Goal: Check status: Check status

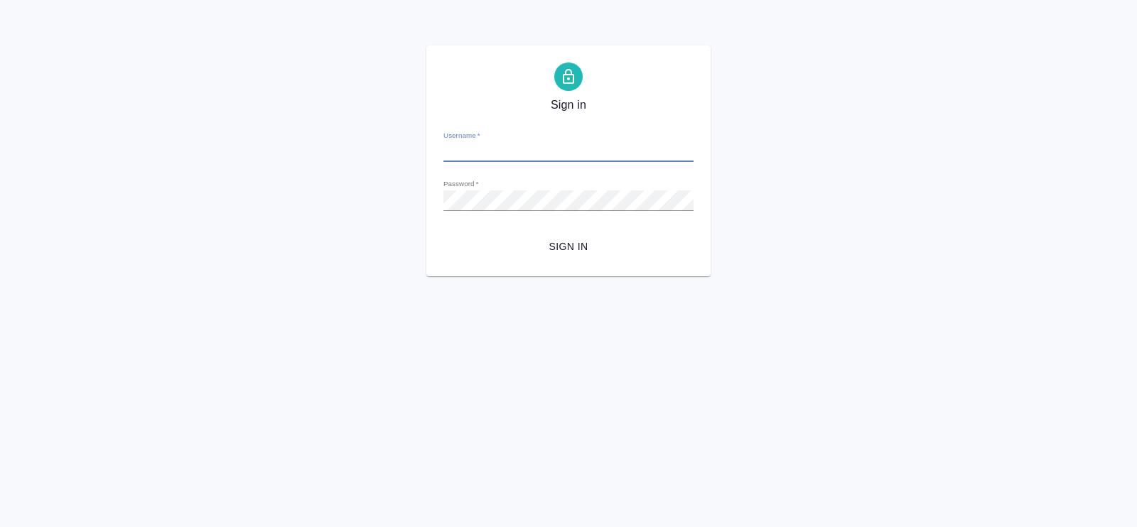
type input "[PERSON_NAME][EMAIL_ADDRESS][DOMAIN_NAME]"
click at [572, 249] on span "Sign in" at bounding box center [568, 247] width 227 height 18
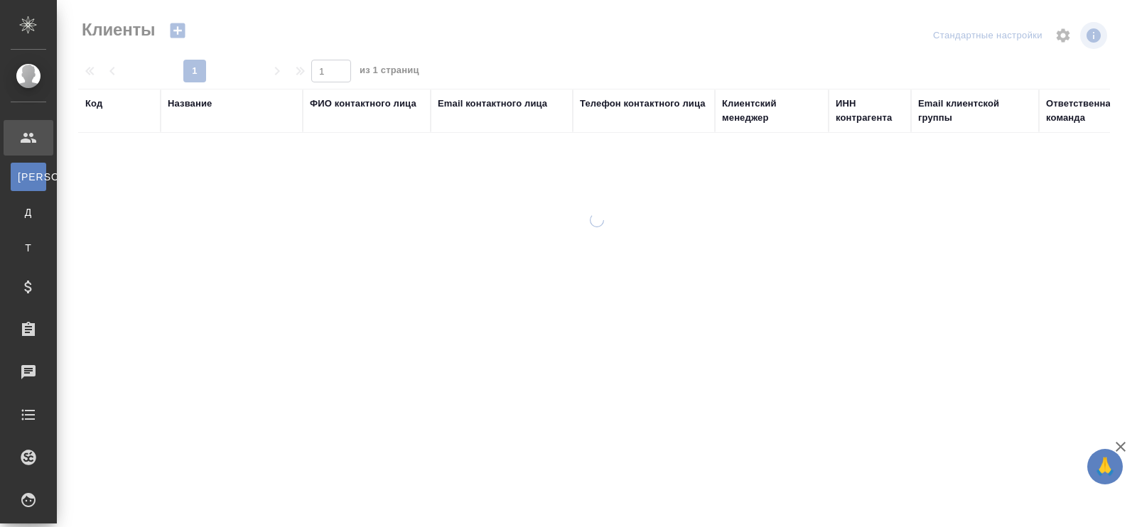
select select "RU"
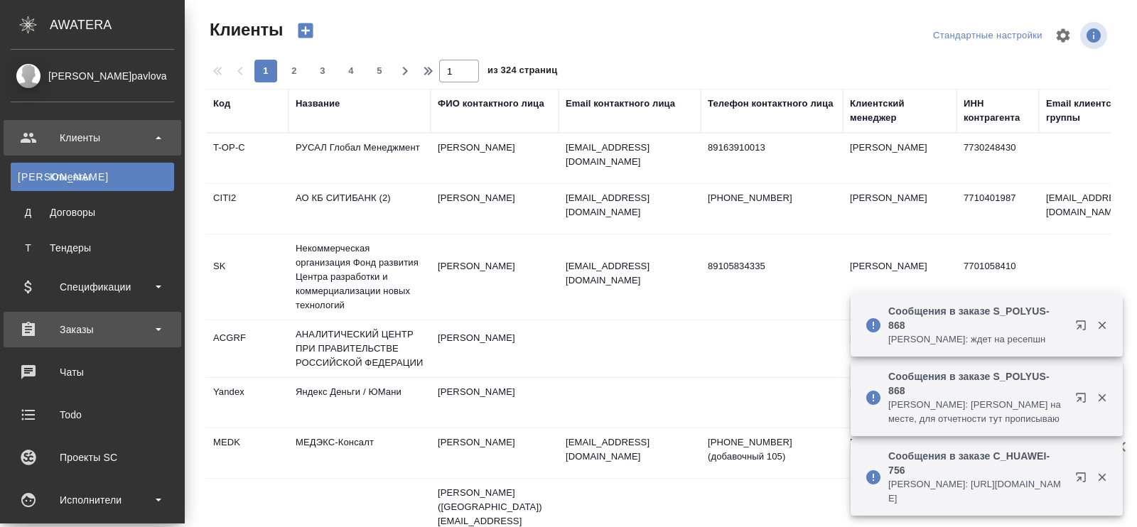
click at [72, 323] on div "Заказы" at bounding box center [92, 329] width 163 height 21
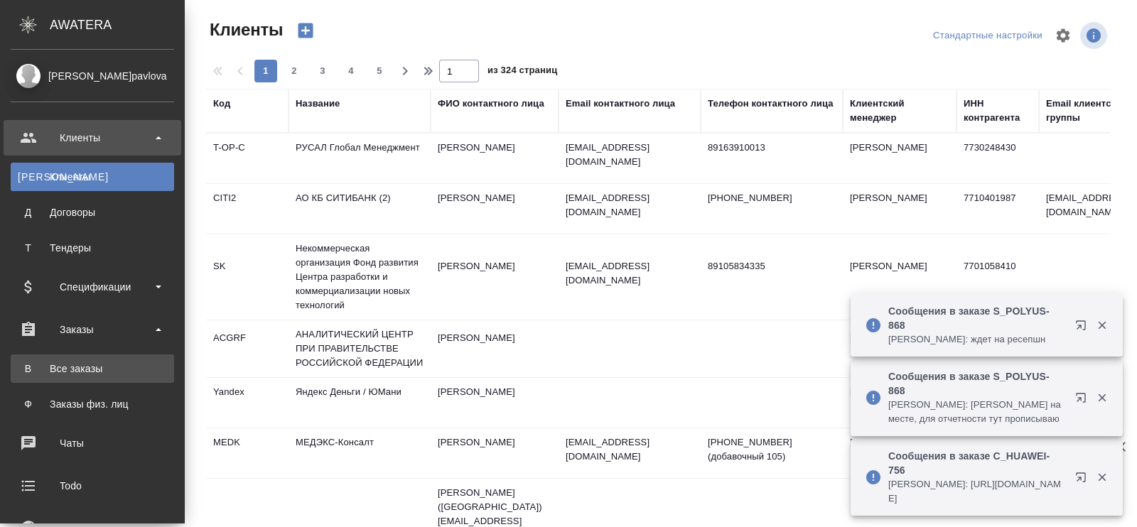
click at [92, 357] on link "В Все заказы" at bounding box center [92, 369] width 163 height 28
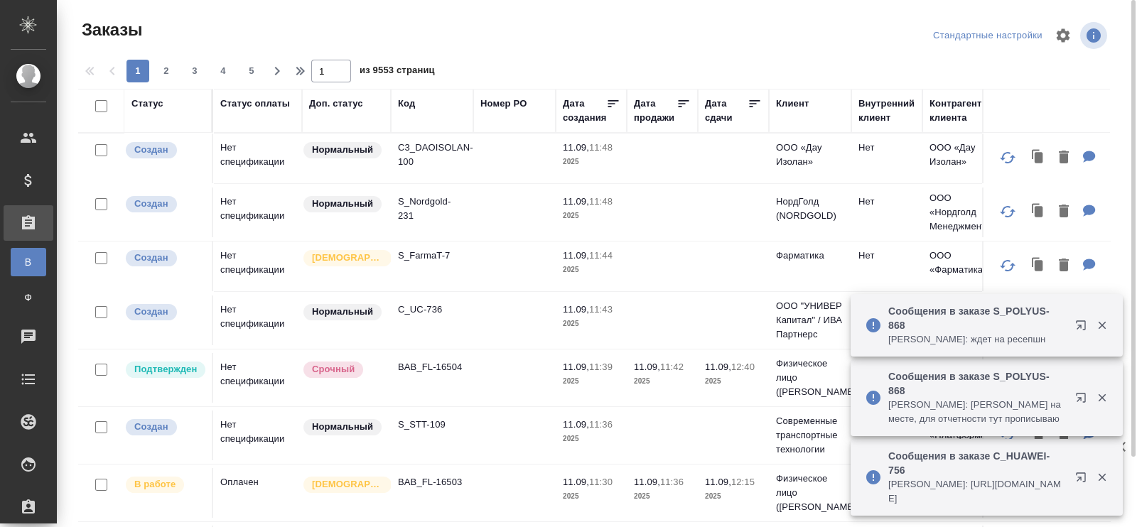
click at [405, 108] on div "Код" at bounding box center [406, 104] width 17 height 14
click at [409, 82] on span "из 9553 страниц" at bounding box center [397, 72] width 75 height 21
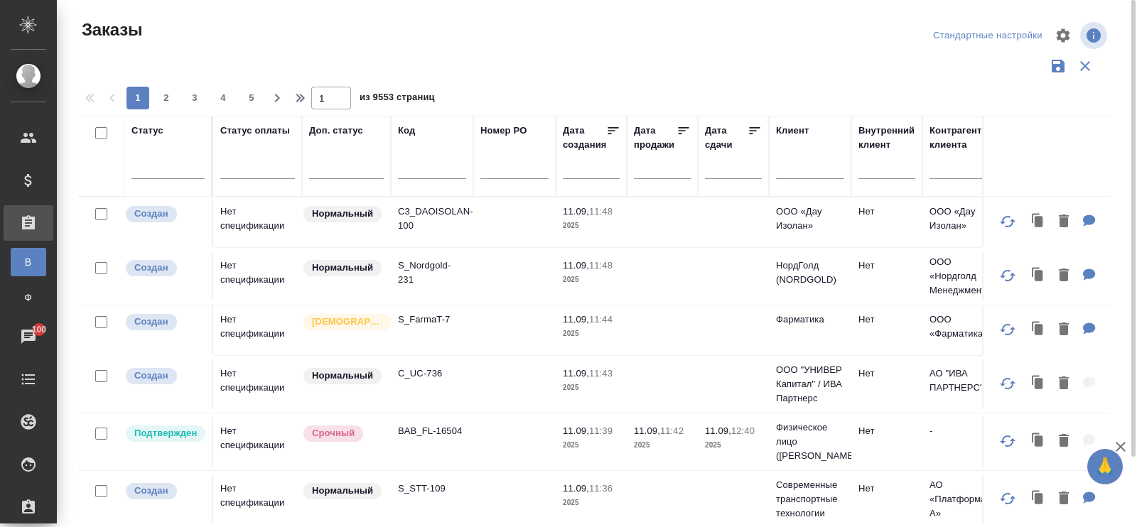
click at [406, 171] on input "text" at bounding box center [432, 170] width 68 height 18
paste input "S_OLMP-312"
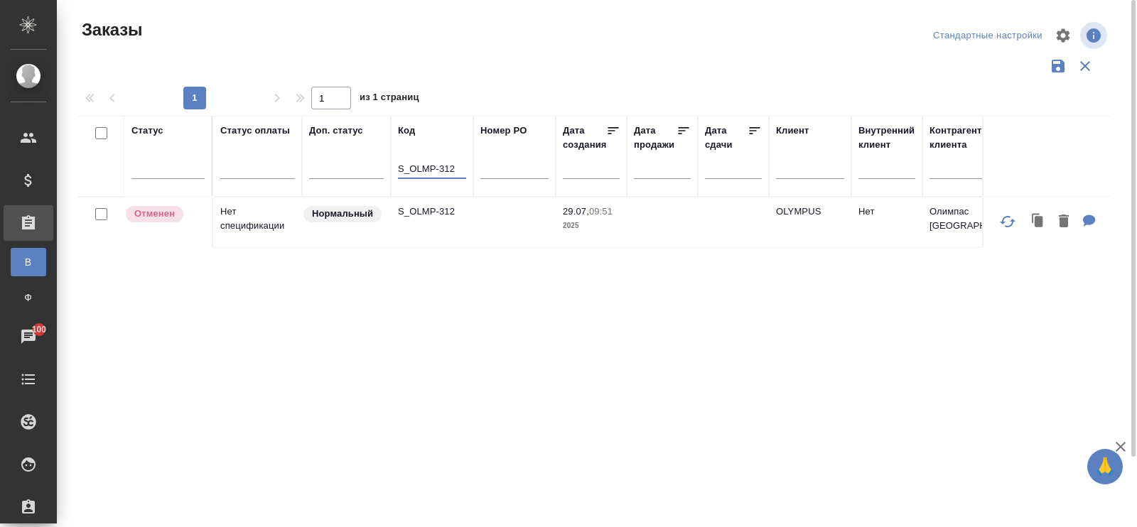
drag, startPoint x: 461, startPoint y: 162, endPoint x: 395, endPoint y: 165, distance: 65.5
click at [395, 165] on th "Код S_OLMP-312" at bounding box center [432, 156] width 82 height 81
paste input "KUNZ_WSTM-1"
type input "KUNZ_WSTM-1"
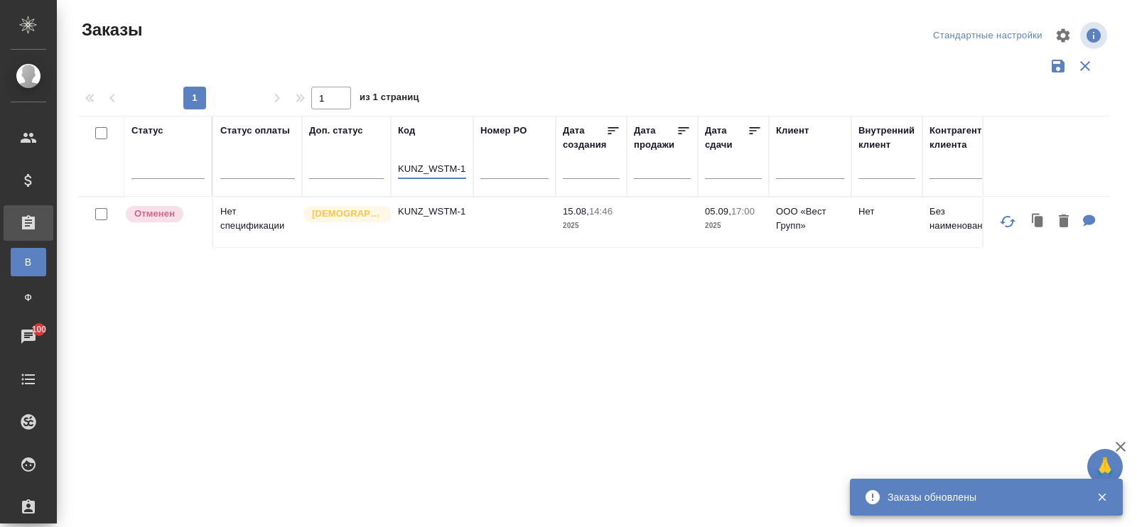
drag, startPoint x: 399, startPoint y: 163, endPoint x: 507, endPoint y: 172, distance: 107.7
paste input "KUNZ_FL-5843"
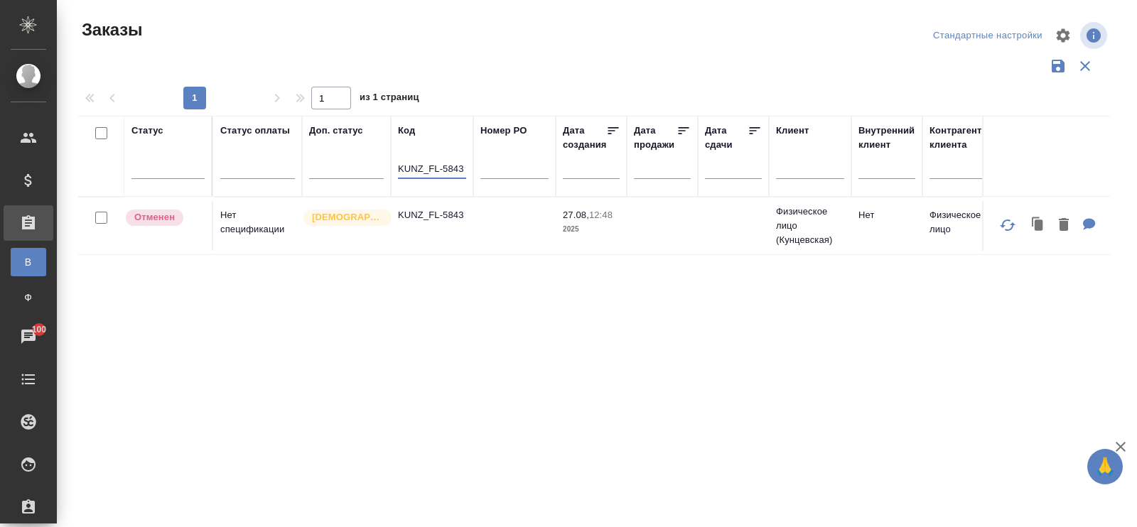
click at [426, 165] on input "KUNZ_FL-5843" at bounding box center [432, 170] width 68 height 18
drag, startPoint x: 398, startPoint y: 164, endPoint x: 492, endPoint y: 168, distance: 93.9
paste input "D_RCZ-60"
drag, startPoint x: 449, startPoint y: 161, endPoint x: 359, endPoint y: 154, distance: 90.5
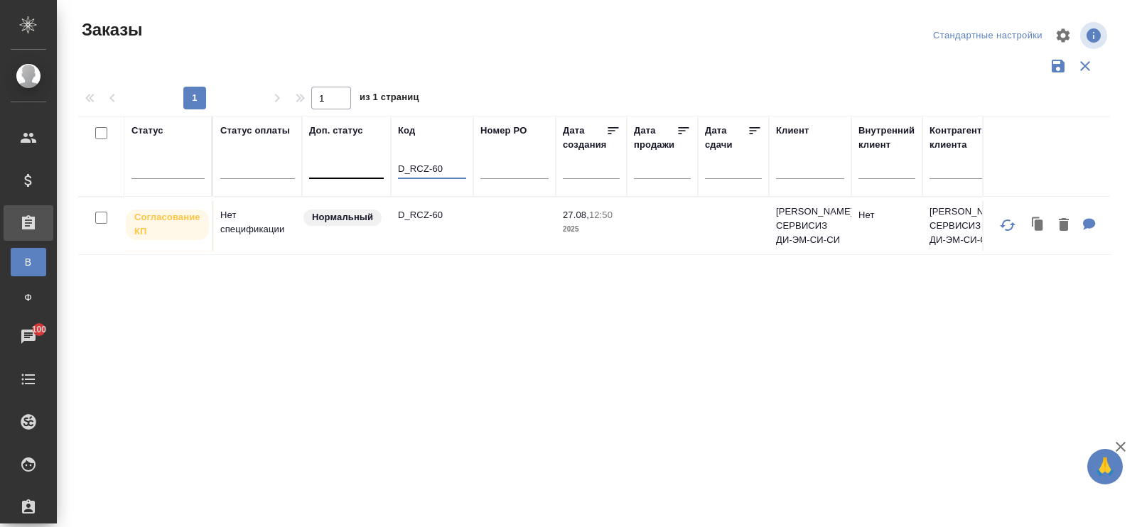
paste input "C3_NCPD-1"
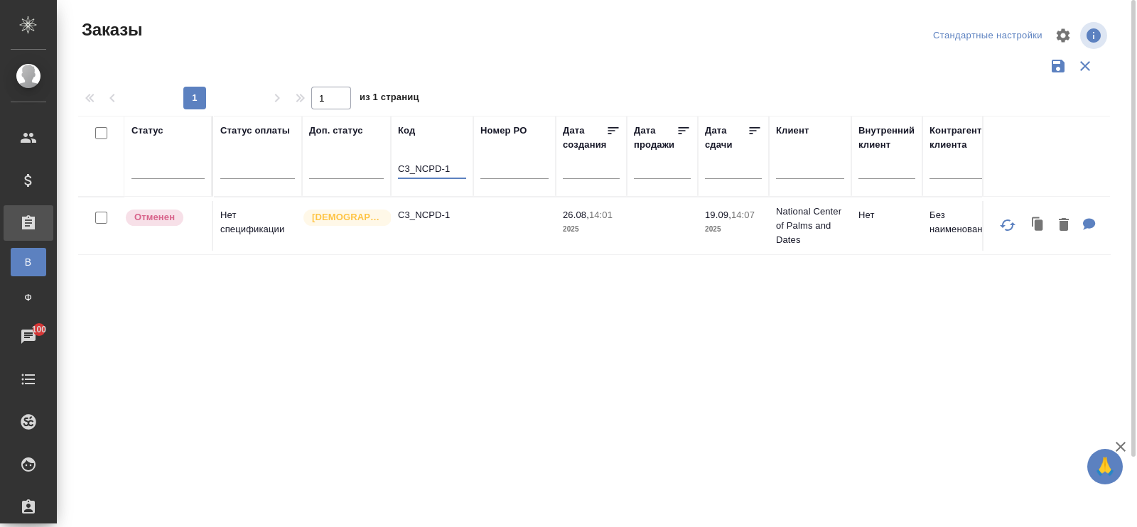
drag, startPoint x: 458, startPoint y: 171, endPoint x: 387, endPoint y: 169, distance: 71.8
paste input "S_Jungheinrich-5"
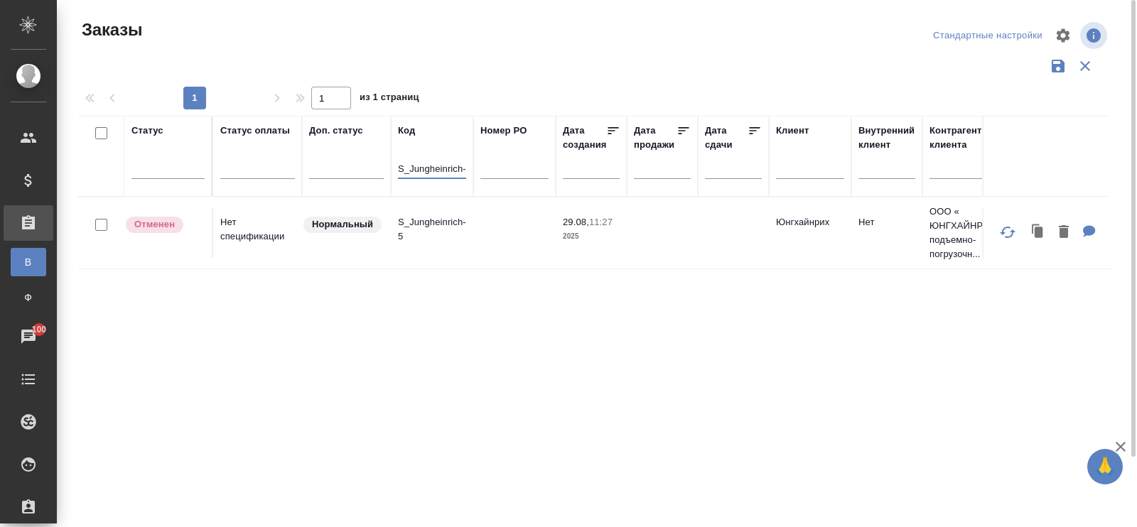
click at [403, 168] on input "S_Jungheinrich-5" at bounding box center [432, 170] width 68 height 18
drag, startPoint x: 398, startPoint y: 167, endPoint x: 483, endPoint y: 165, distance: 85.3
paste input "C3_AKIN-13"
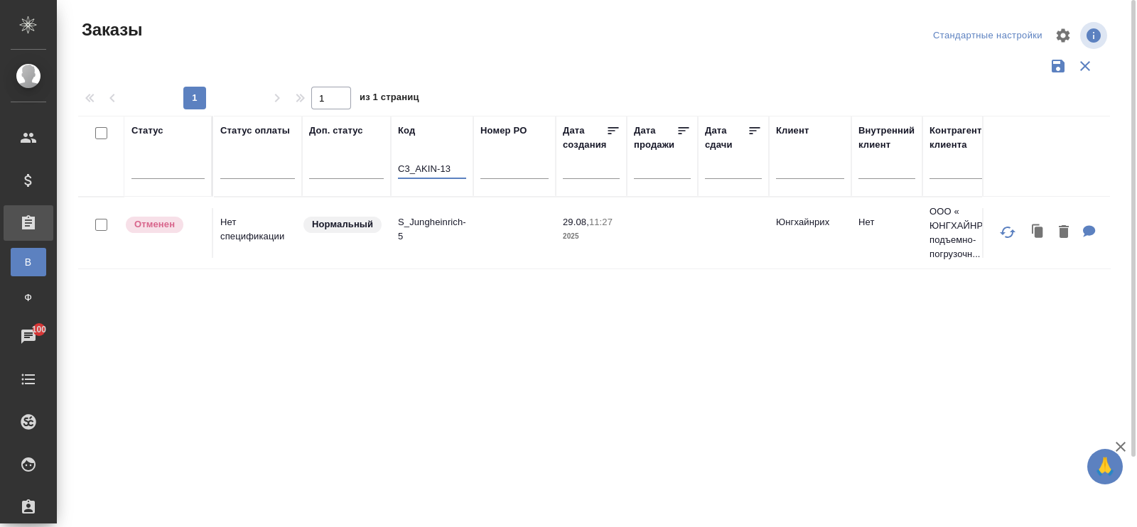
scroll to position [0, 0]
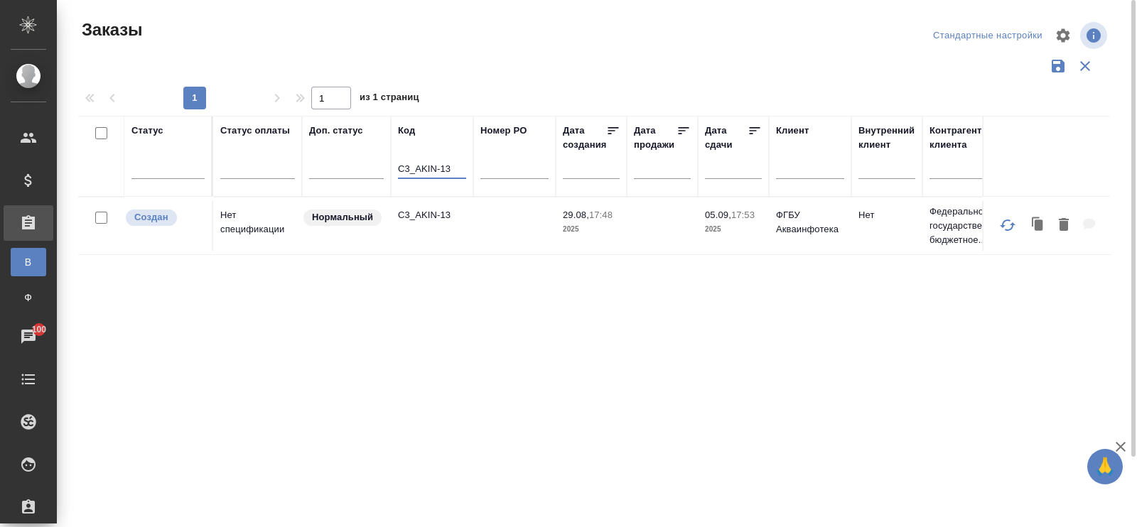
drag, startPoint x: 452, startPoint y: 168, endPoint x: 387, endPoint y: 175, distance: 65.0
paste input "KUNZ_UNT-1"
drag, startPoint x: 456, startPoint y: 165, endPoint x: 394, endPoint y: 164, distance: 61.8
click at [394, 164] on th "Код KUNZ_UNT-1" at bounding box center [432, 156] width 82 height 81
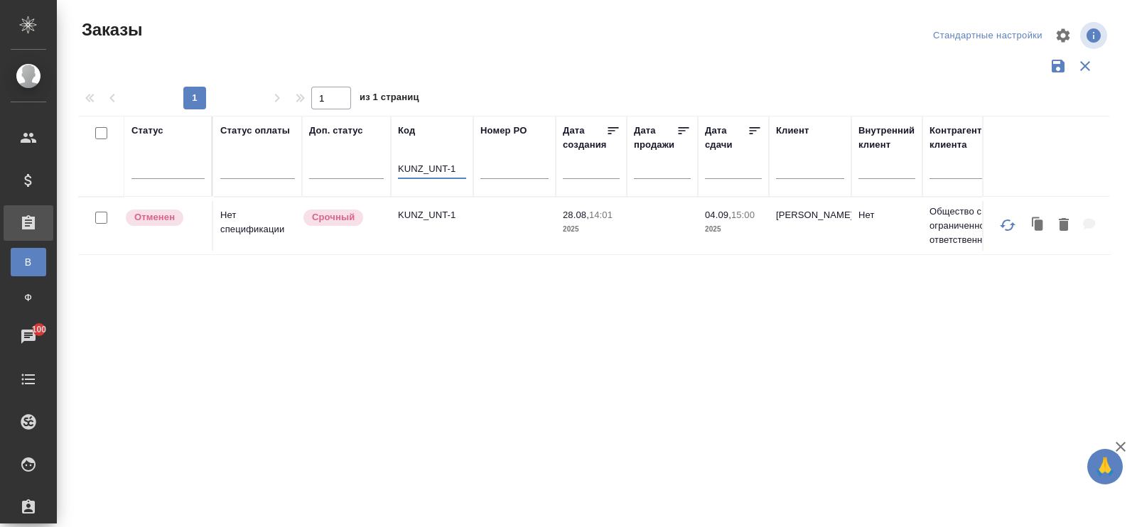
paste input "T_Narzan-1"
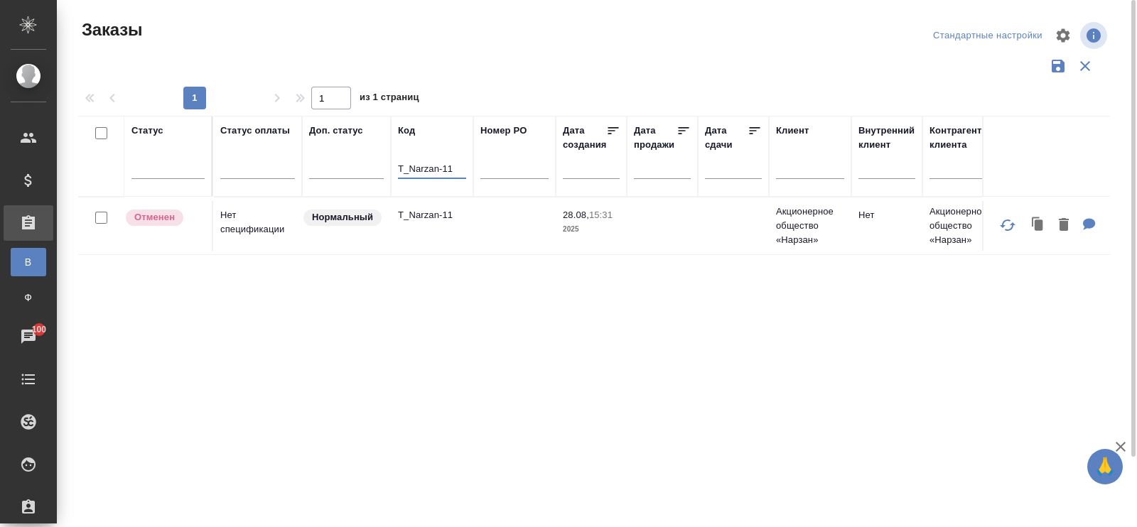
drag, startPoint x: 462, startPoint y: 168, endPoint x: 387, endPoint y: 160, distance: 75.0
paste input "C_Kept-2445"
type input "C_Kept-2445"
